Goal: Check status

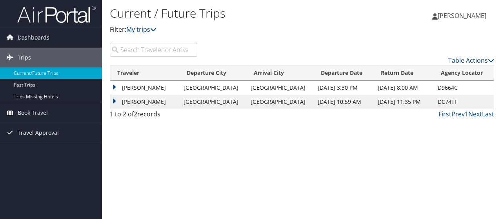
click at [180, 102] on td "[PERSON_NAME]" at bounding box center [144, 102] width 69 height 14
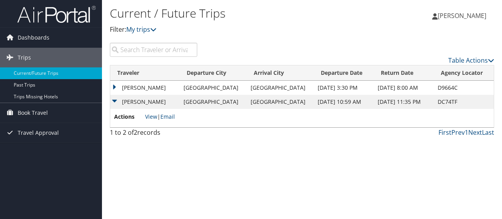
click at [219, 102] on td "Charlottesville" at bounding box center [213, 102] width 67 height 14
click at [146, 117] on link "View" at bounding box center [151, 116] width 12 height 7
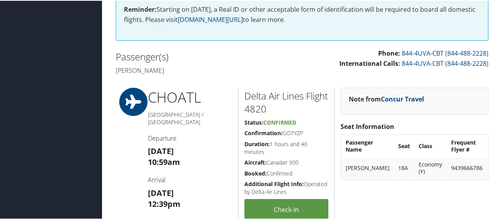
scroll to position [157, 0]
